Goal: Task Accomplishment & Management: Use online tool/utility

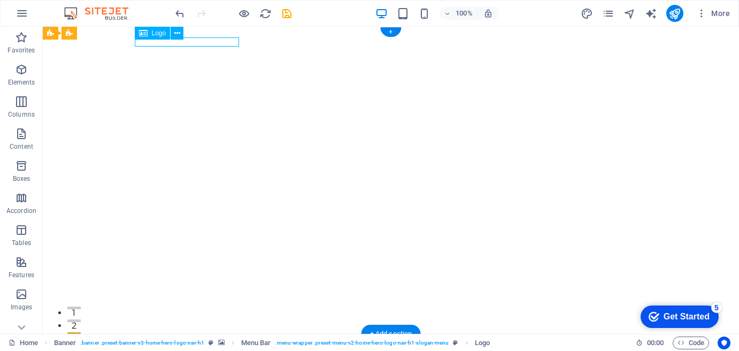
click at [182, 342] on div "Willow Luxe - Events & Gifting" at bounding box center [391, 346] width 505 height 9
click at [181, 342] on div "Willow Luxe - Events & Gifting" at bounding box center [391, 346] width 505 height 9
select select "px"
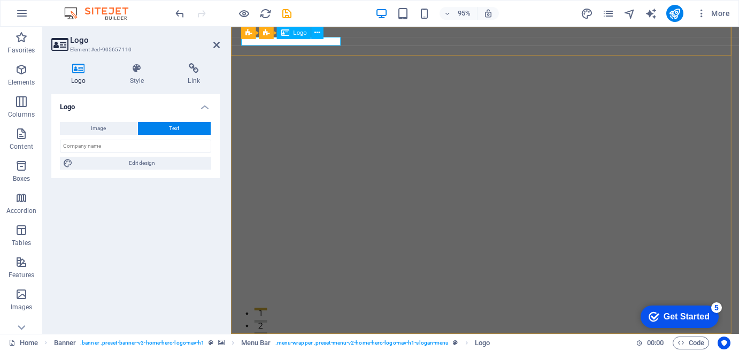
click at [301, 33] on span "Logo" at bounding box center [299, 33] width 13 height 6
click at [107, 127] on button "Image" at bounding box center [99, 128] width 78 height 13
select select "DISABLED_OPTION_VALUE"
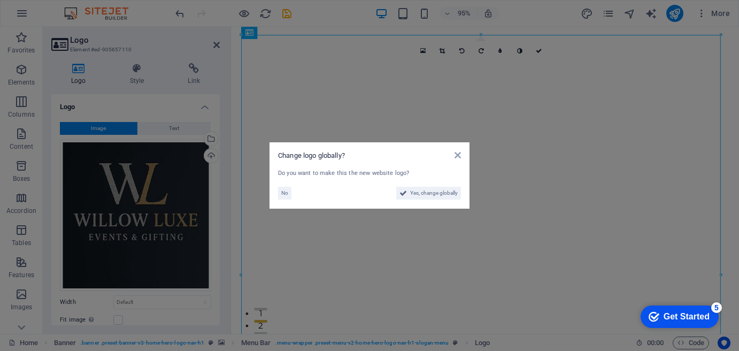
drag, startPoint x: 721, startPoint y: 35, endPoint x: 506, endPoint y: 21, distance: 215.4
click at [711, 47] on aside "Change logo globally? Do you want to make this the new website logo? No Yes, ch…" at bounding box center [369, 175] width 739 height 351
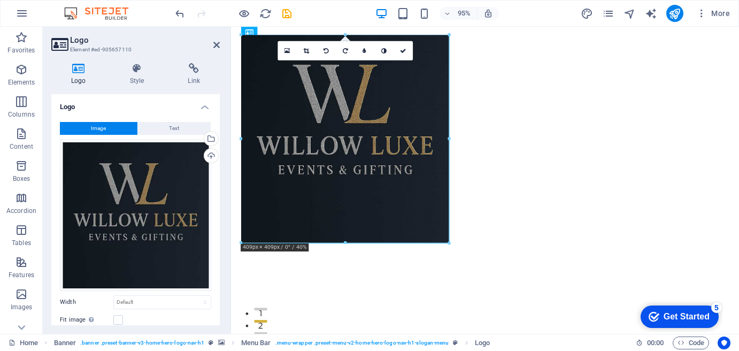
drag, startPoint x: 720, startPoint y: 34, endPoint x: 302, endPoint y: 321, distance: 507.7
type input "404"
select select "px"
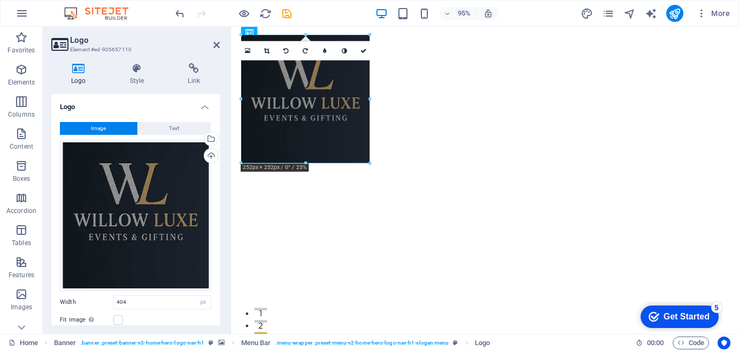
drag, startPoint x: 241, startPoint y: 239, endPoint x: 370, endPoint y: 155, distance: 153.5
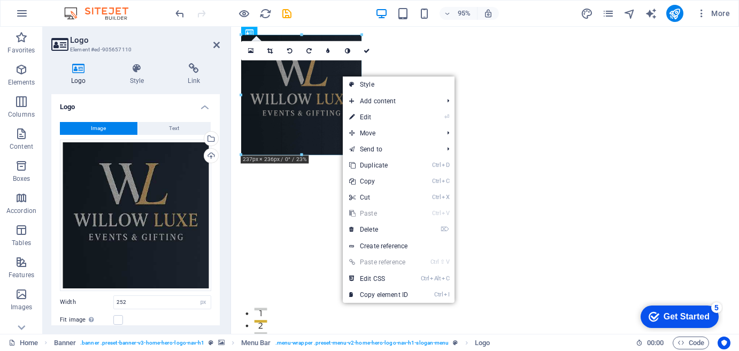
drag, startPoint x: 306, startPoint y: 163, endPoint x: 309, endPoint y: 155, distance: 9.0
type input "237"
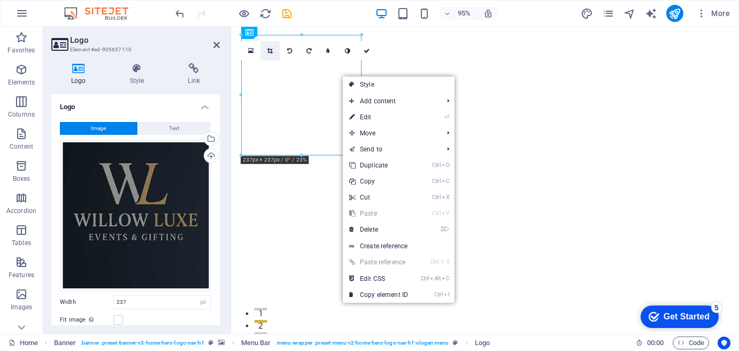
click at [271, 48] on icon at bounding box center [270, 51] width 6 height 6
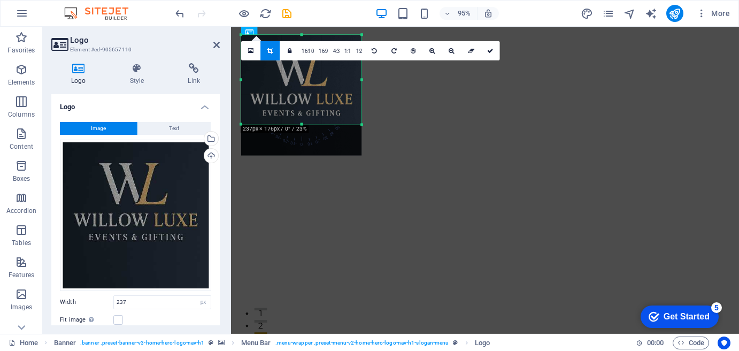
drag, startPoint x: 302, startPoint y: 155, endPoint x: 304, endPoint y: 122, distance: 32.7
click at [304, 122] on div "180 170 160 150 140 130 120 110 100 90 80 70 60 50 40 30 20 10 0 -10 -20 -30 -4…" at bounding box center [301, 79] width 120 height 89
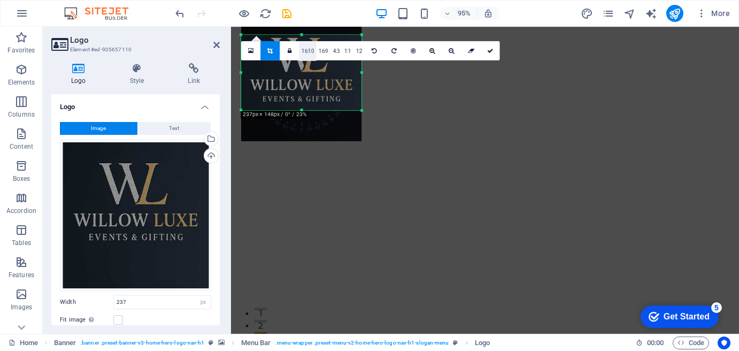
drag, startPoint x: 302, startPoint y: 33, endPoint x: 302, endPoint y: 48, distance: 15.0
click at [302, 48] on div "180 170 160 150 140 130 120 110 100 90 80 70 60 50 40 30 20 10 0 -10 -20 -30 -4…" at bounding box center [301, 72] width 120 height 75
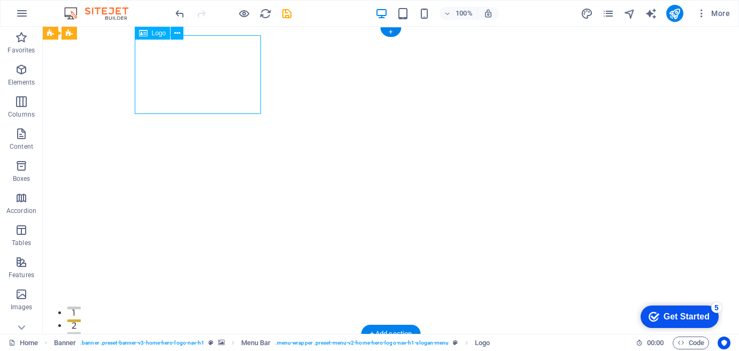
drag, startPoint x: 248, startPoint y: 57, endPoint x: 230, endPoint y: 57, distance: 17.1
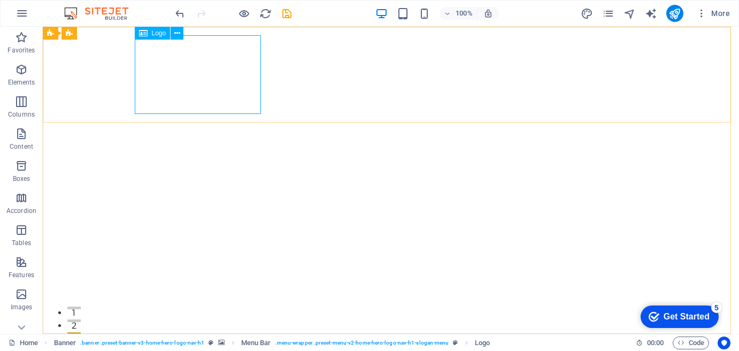
click at [159, 34] on span "Logo" at bounding box center [159, 33] width 14 height 6
click at [144, 35] on icon at bounding box center [143, 33] width 9 height 13
click at [179, 33] on icon at bounding box center [177, 33] width 6 height 11
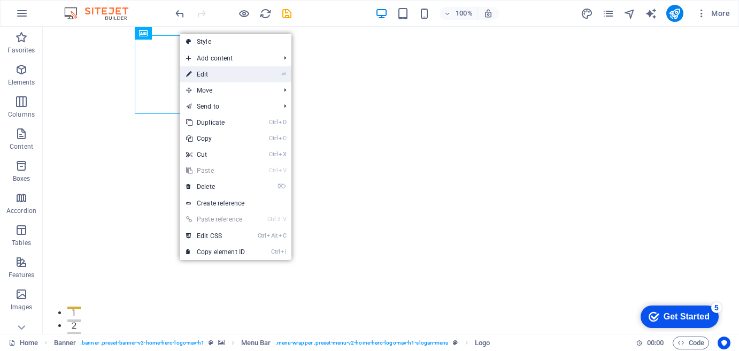
click at [198, 76] on link "⏎ Edit" at bounding box center [216, 74] width 72 height 16
select select "px"
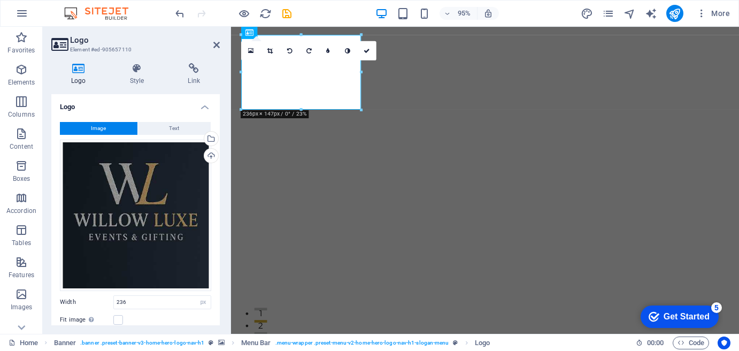
click at [99, 126] on span "Image" at bounding box center [98, 128] width 15 height 13
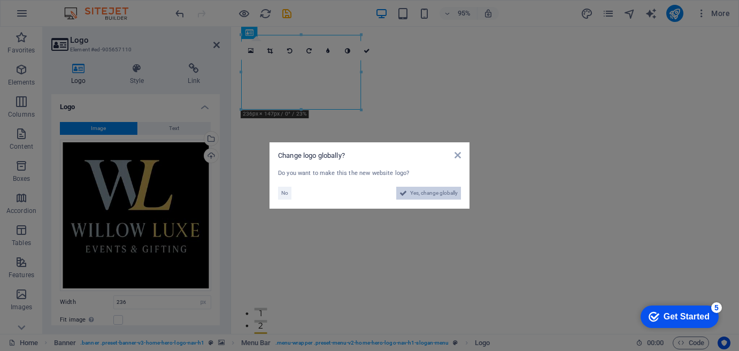
click at [433, 191] on span "Yes, change globally" at bounding box center [434, 193] width 48 height 13
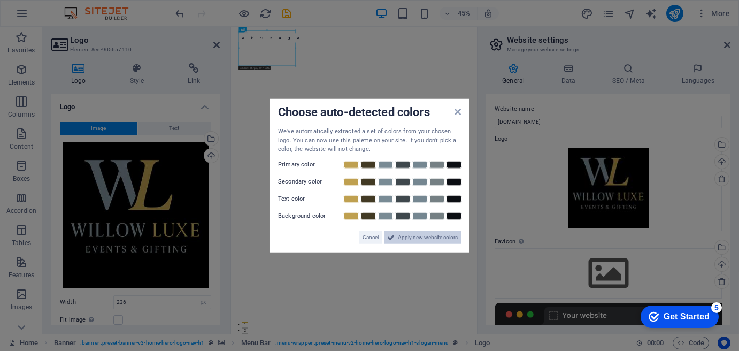
click at [422, 237] on span "Apply new website colors" at bounding box center [428, 236] width 60 height 13
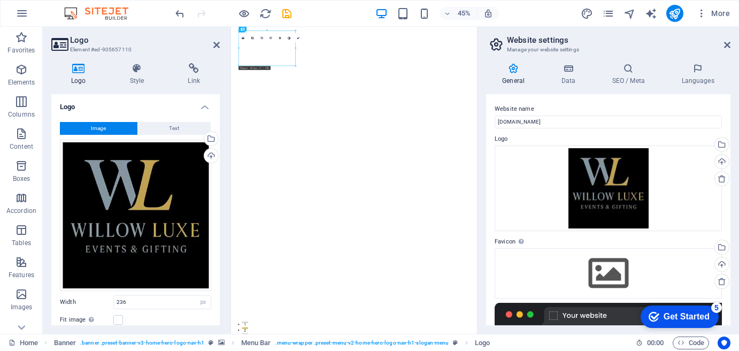
drag, startPoint x: 866, startPoint y: 186, endPoint x: 686, endPoint y: 327, distance: 228.8
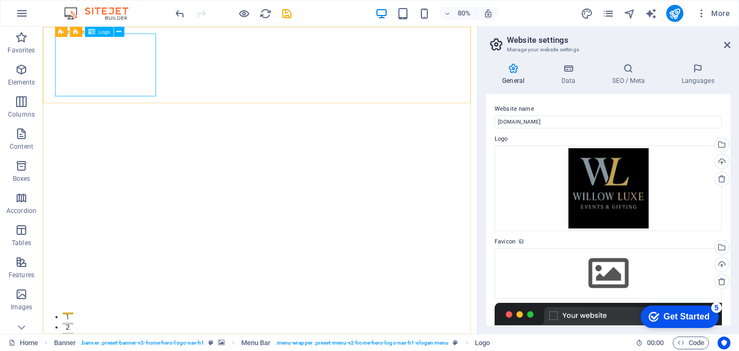
click at [102, 34] on span "Logo" at bounding box center [103, 31] width 11 height 5
click at [120, 33] on icon at bounding box center [119, 31] width 5 height 9
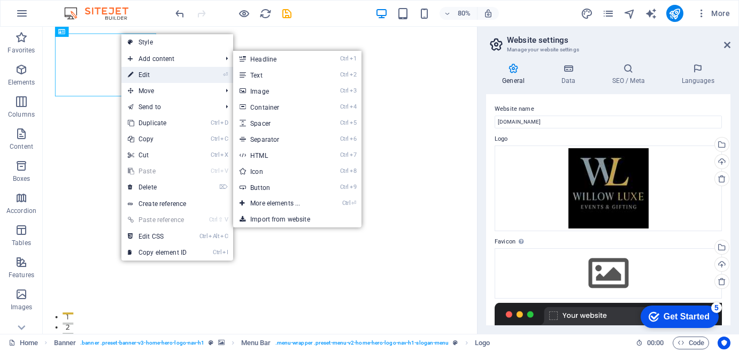
click at [152, 71] on link "⏎ Edit" at bounding box center [157, 75] width 72 height 16
select select "px"
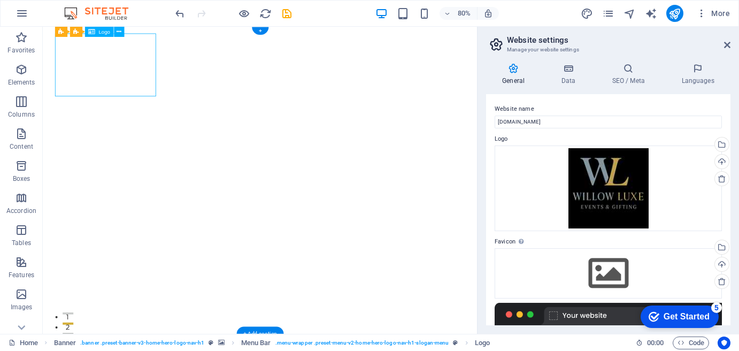
drag, startPoint x: 157, startPoint y: 73, endPoint x: 170, endPoint y: 87, distance: 18.9
click at [117, 30] on icon at bounding box center [119, 31] width 5 height 9
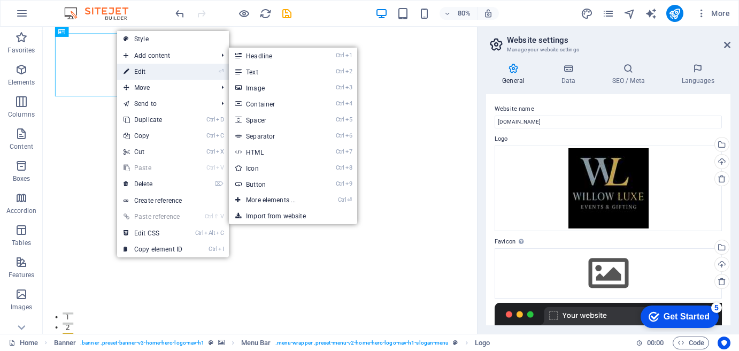
click at [144, 68] on link "⏎ Edit" at bounding box center [153, 72] width 72 height 16
select select "px"
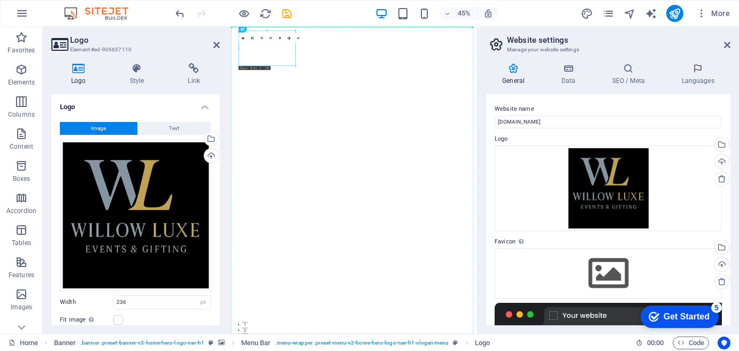
drag, startPoint x: 324, startPoint y: 87, endPoint x: 406, endPoint y: 102, distance: 83.8
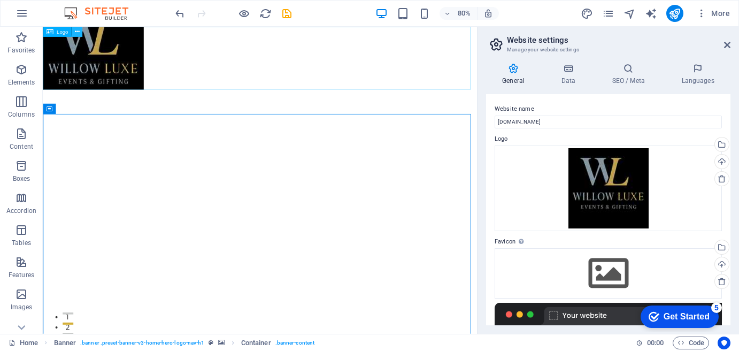
click at [78, 33] on icon at bounding box center [76, 31] width 5 height 9
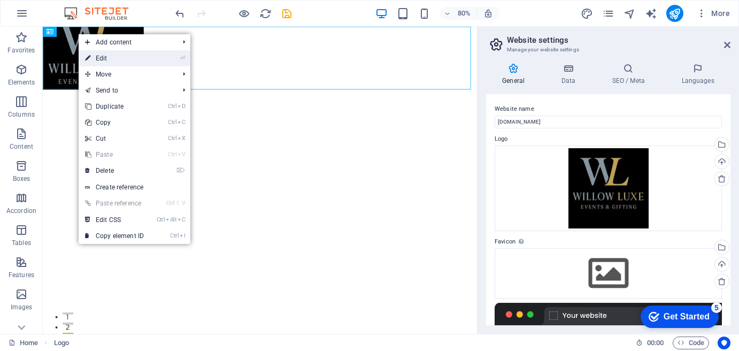
click at [107, 59] on link "⏎ Edit" at bounding box center [115, 58] width 72 height 16
select select "px"
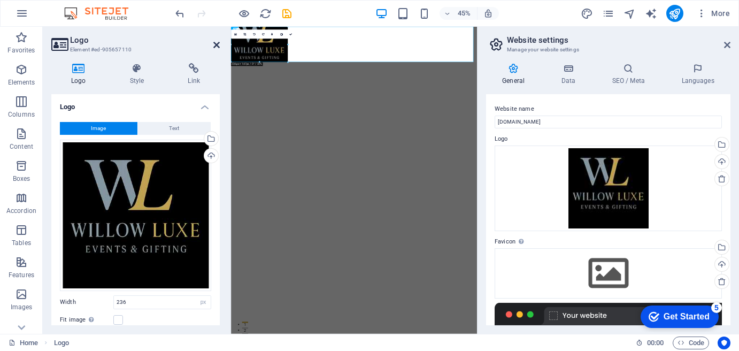
click at [217, 45] on icon at bounding box center [216, 45] width 6 height 9
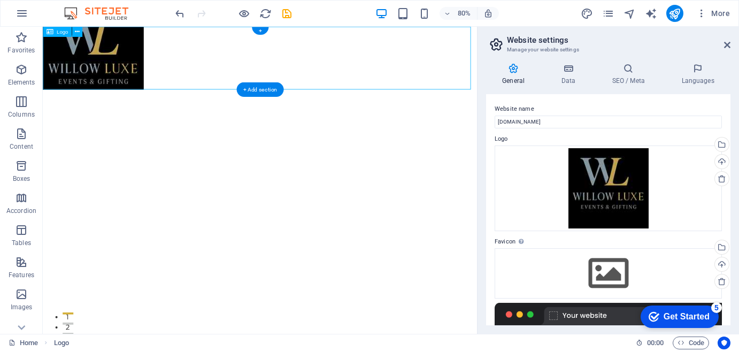
click at [148, 61] on div at bounding box center [314, 66] width 543 height 79
click at [76, 29] on icon at bounding box center [76, 31] width 5 height 9
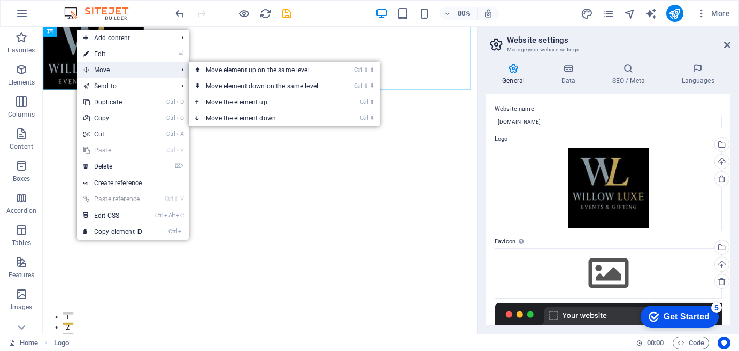
click at [108, 68] on span "Move" at bounding box center [125, 70] width 96 height 16
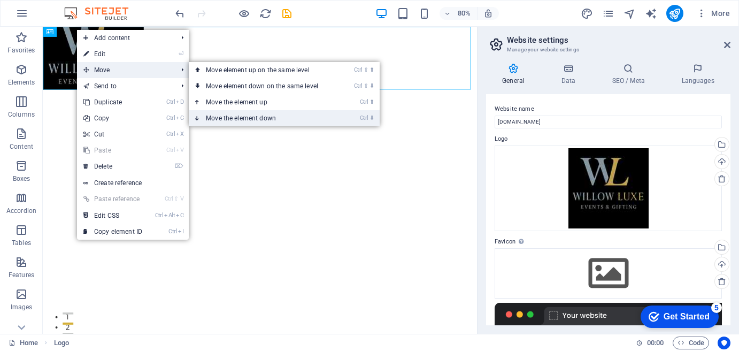
click at [223, 120] on link "Ctrl ⬇ Move the element down" at bounding box center [264, 118] width 151 height 16
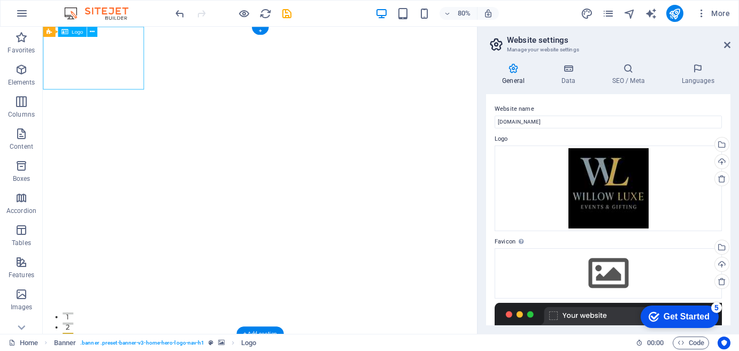
drag, startPoint x: 119, startPoint y: 70, endPoint x: 132, endPoint y: 95, distance: 28.2
drag, startPoint x: 112, startPoint y: 63, endPoint x: 113, endPoint y: 97, distance: 34.8
drag, startPoint x: 145, startPoint y: 98, endPoint x: 149, endPoint y: 105, distance: 8.4
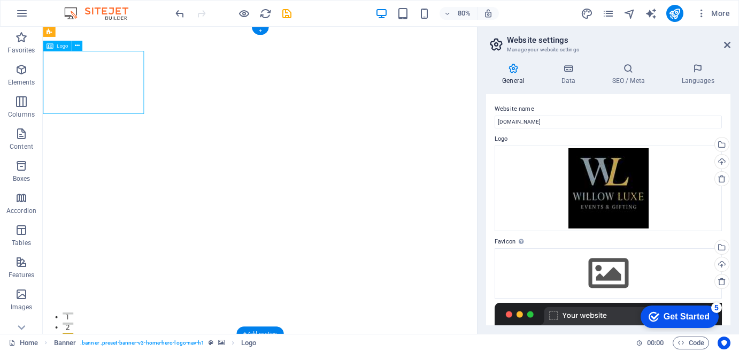
drag, startPoint x: 113, startPoint y: 101, endPoint x: 133, endPoint y: 99, distance: 19.9
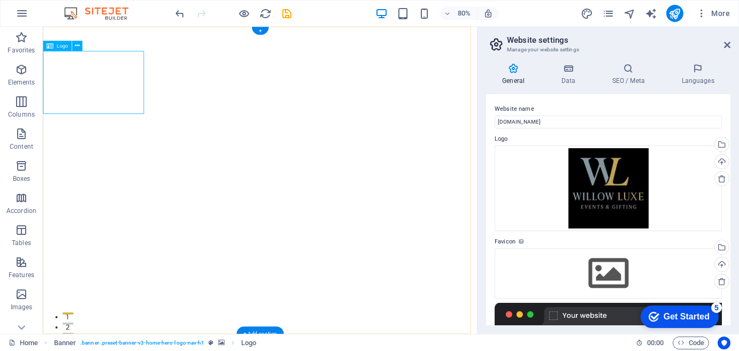
select select "px"
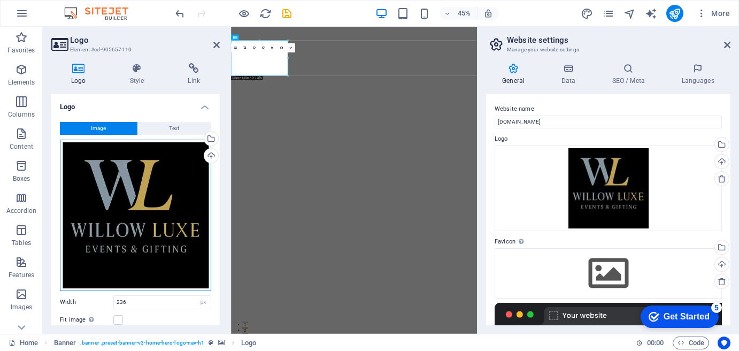
click at [190, 178] on div "Drag files here, click to choose files or select files from Files or our free s…" at bounding box center [135, 215] width 151 height 151
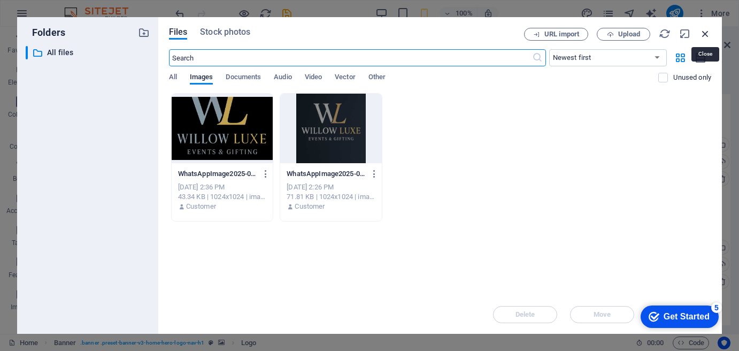
click at [704, 33] on icon "button" at bounding box center [705, 34] width 12 height 12
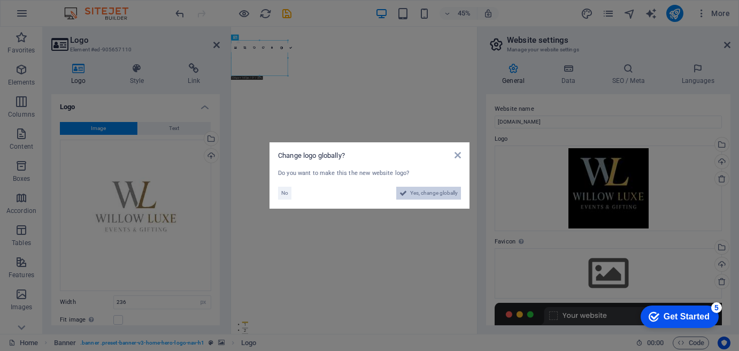
click at [430, 192] on span "Yes, change globally" at bounding box center [434, 193] width 48 height 13
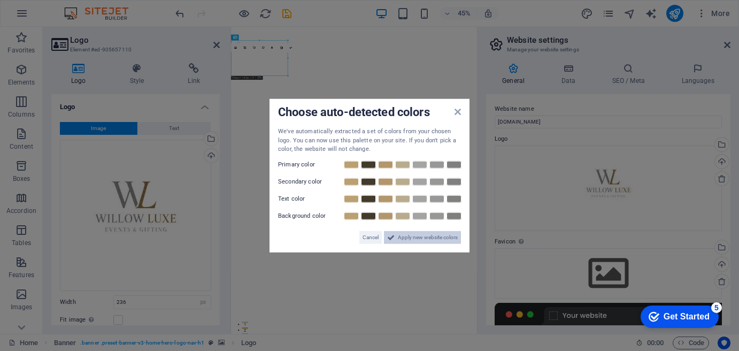
click at [424, 241] on span "Apply new website colors" at bounding box center [428, 236] width 60 height 13
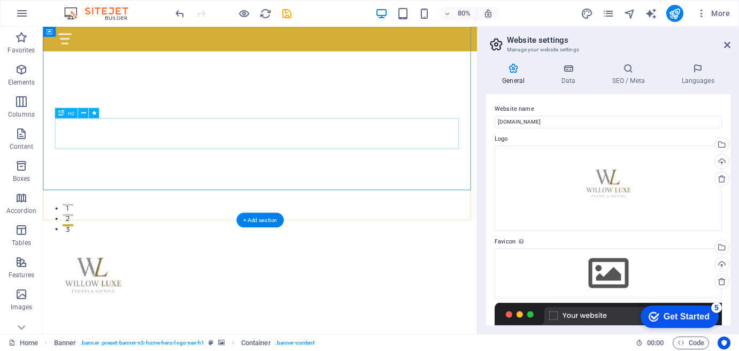
scroll to position [142, 0]
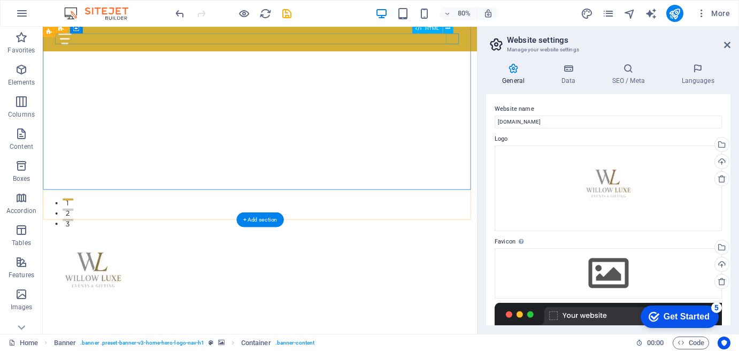
click at [552, 44] on div at bounding box center [314, 41] width 505 height 13
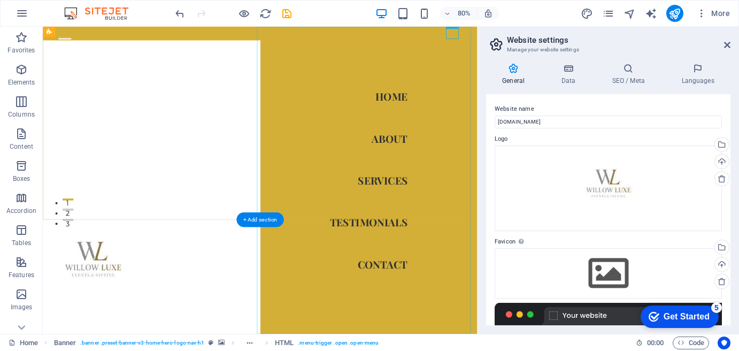
click at [552, 44] on nav "Home About Services Testimonials Contact" at bounding box center [450, 219] width 272 height 384
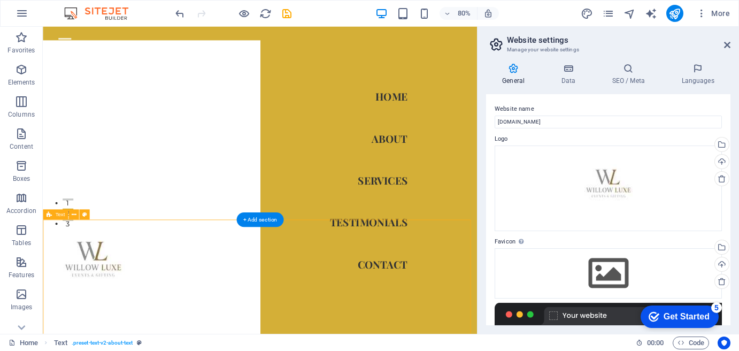
click at [520, 314] on div at bounding box center [608, 324] width 227 height 43
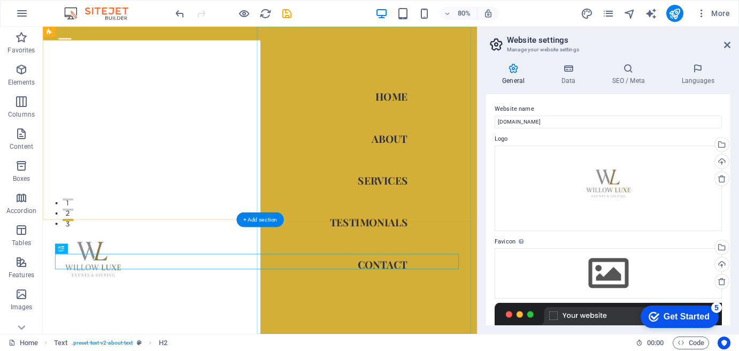
click at [464, 77] on nav "Home About Services Testimonials Contact" at bounding box center [450, 219] width 272 height 384
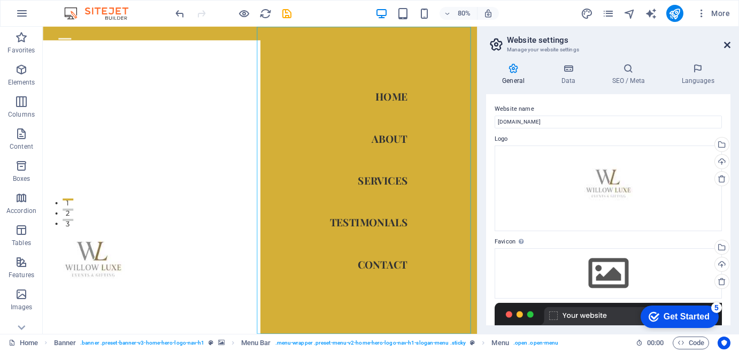
click at [725, 43] on icon at bounding box center [727, 45] width 6 height 9
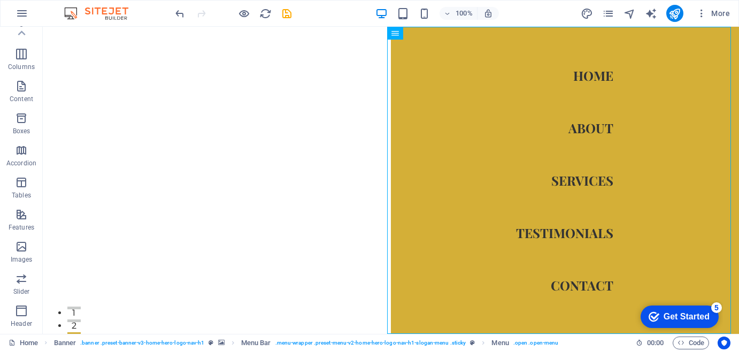
scroll to position [0, 0]
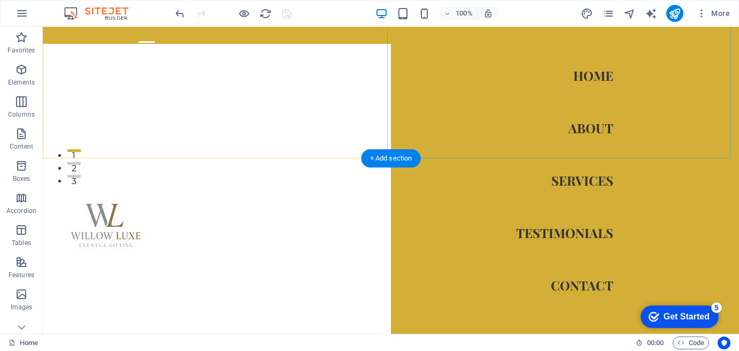
scroll to position [178, 0]
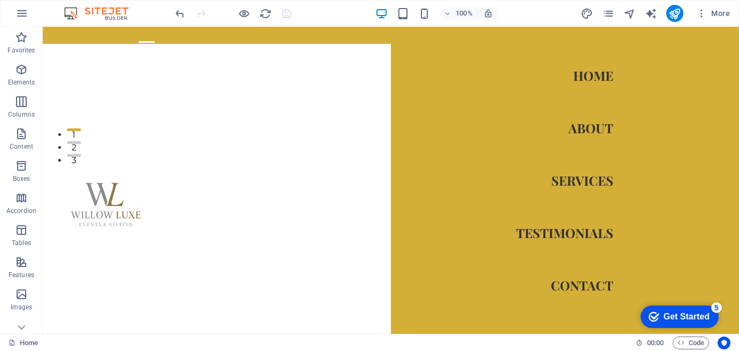
click at [699, 315] on div "Get Started" at bounding box center [686, 317] width 46 height 10
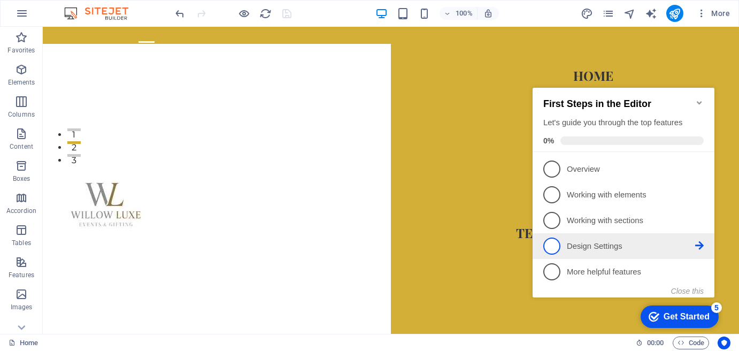
click at [599, 247] on p "Design Settings - incomplete" at bounding box center [630, 246] width 128 height 11
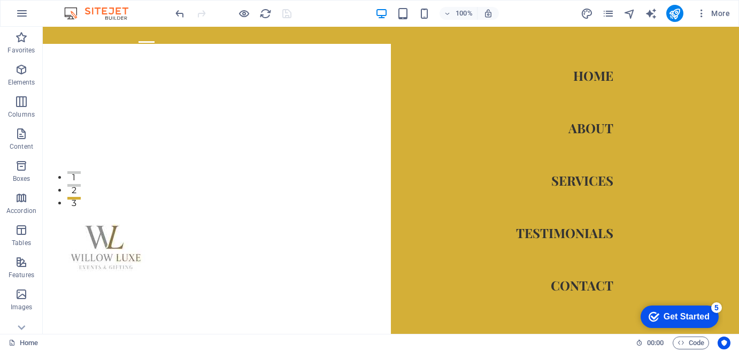
scroll to position [84, 0]
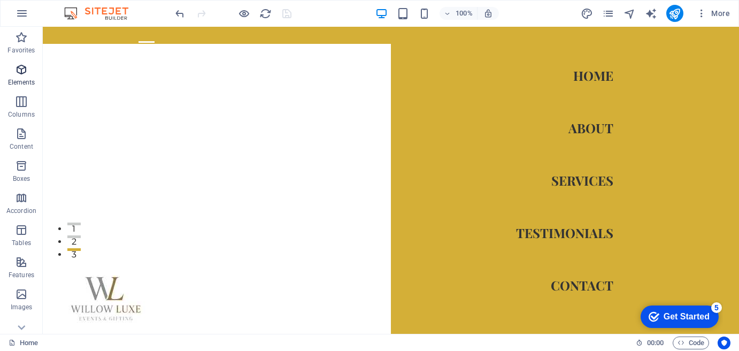
click at [16, 67] on icon "button" at bounding box center [21, 69] width 13 height 13
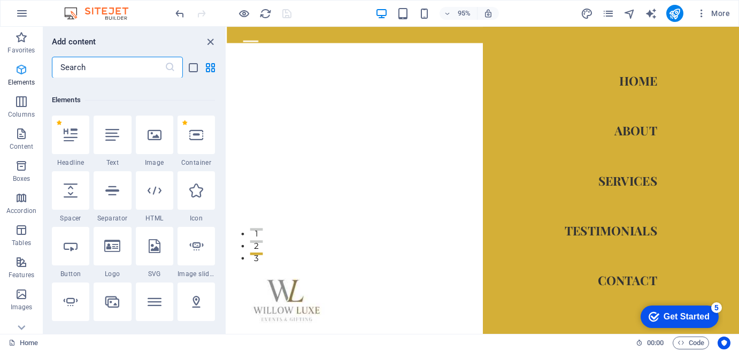
scroll to position [113, 0]
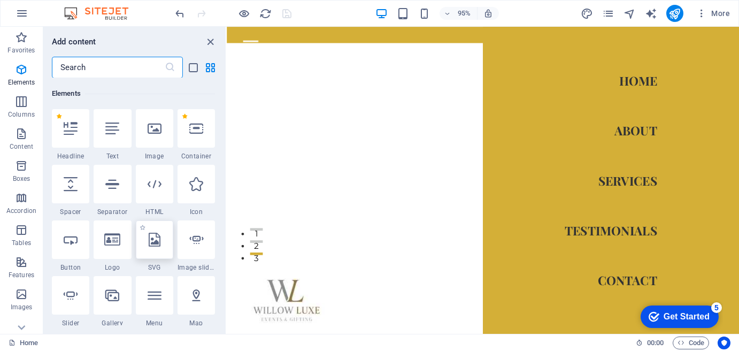
click at [153, 248] on div at bounding box center [154, 239] width 37 height 39
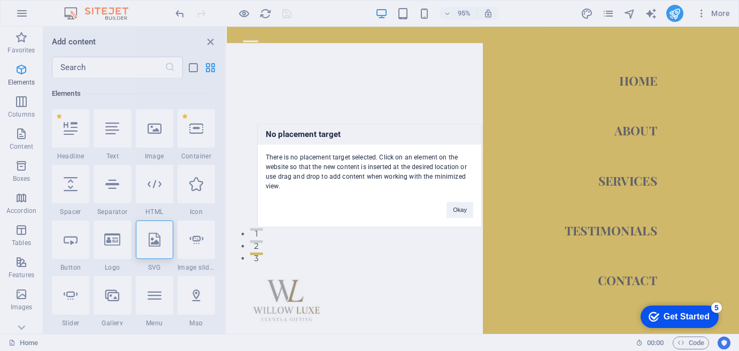
click at [244, 12] on div "No placement target There is no placement target selected. Click on an element …" at bounding box center [369, 175] width 739 height 351
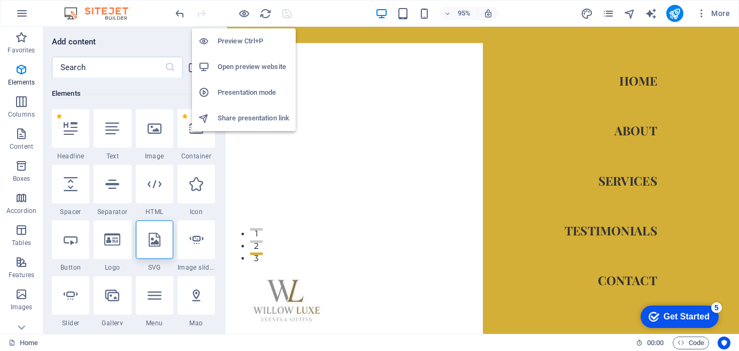
click at [251, 65] on h6 "Open preview website" at bounding box center [254, 66] width 72 height 13
